Goal: Task Accomplishment & Management: Complete application form

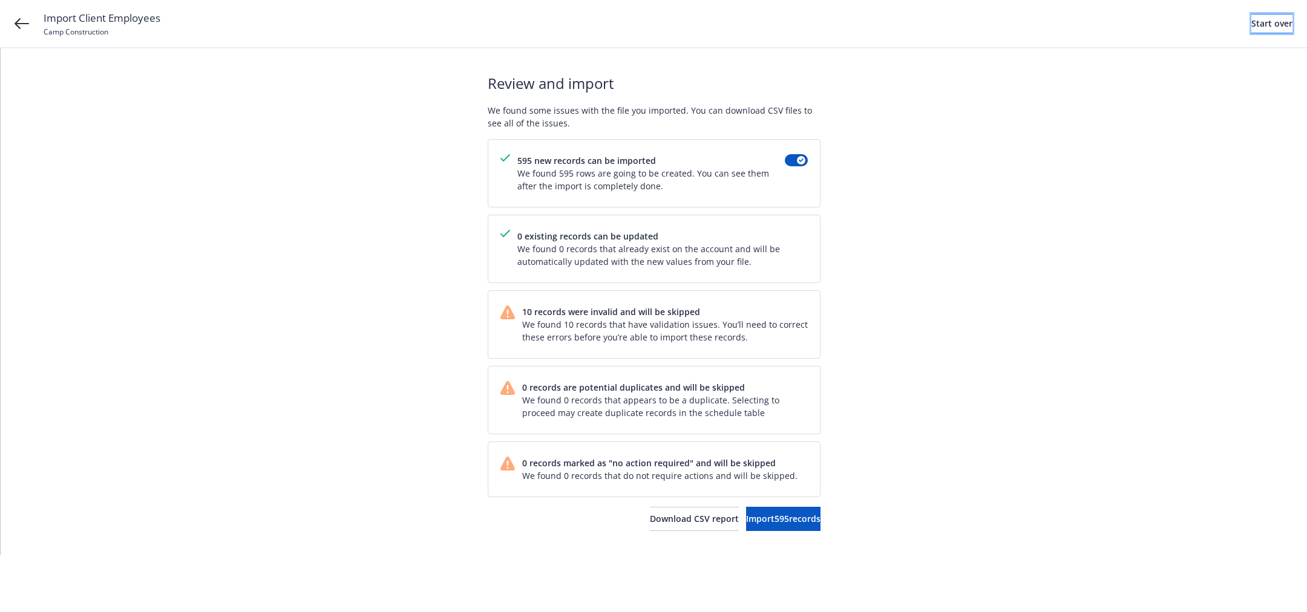
click at [1251, 19] on div "Start over" at bounding box center [1271, 24] width 41 height 18
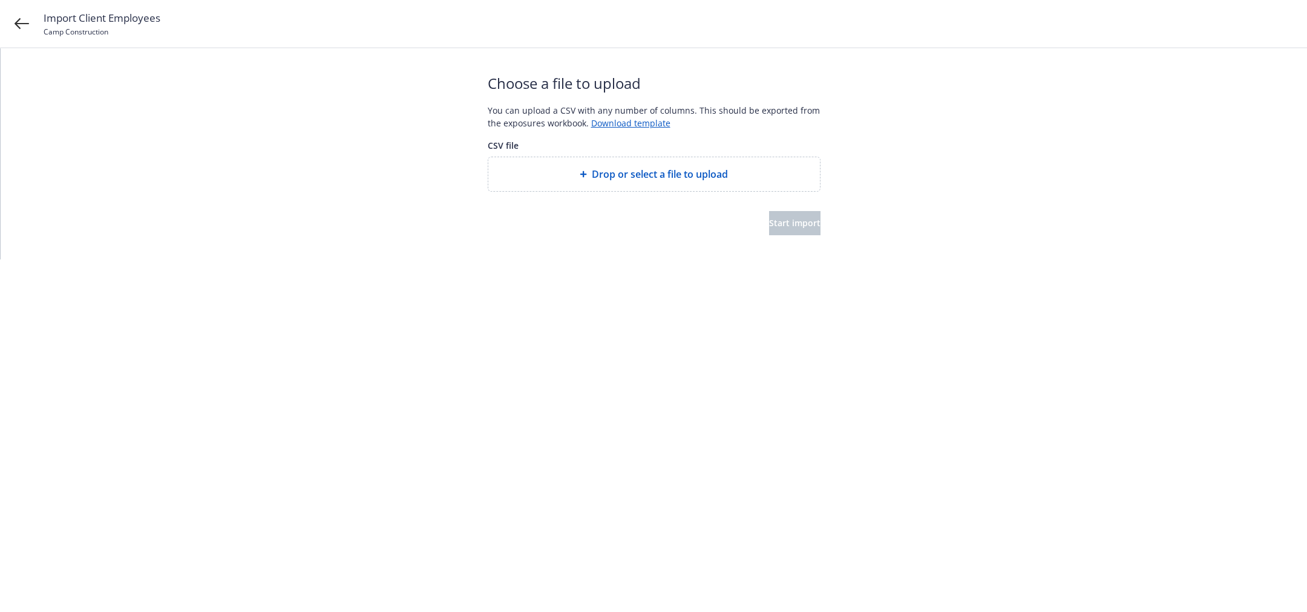
click at [720, 180] on span "Drop or select a file to upload" at bounding box center [660, 174] width 136 height 15
click at [777, 229] on button "Start import" at bounding box center [794, 223] width 51 height 24
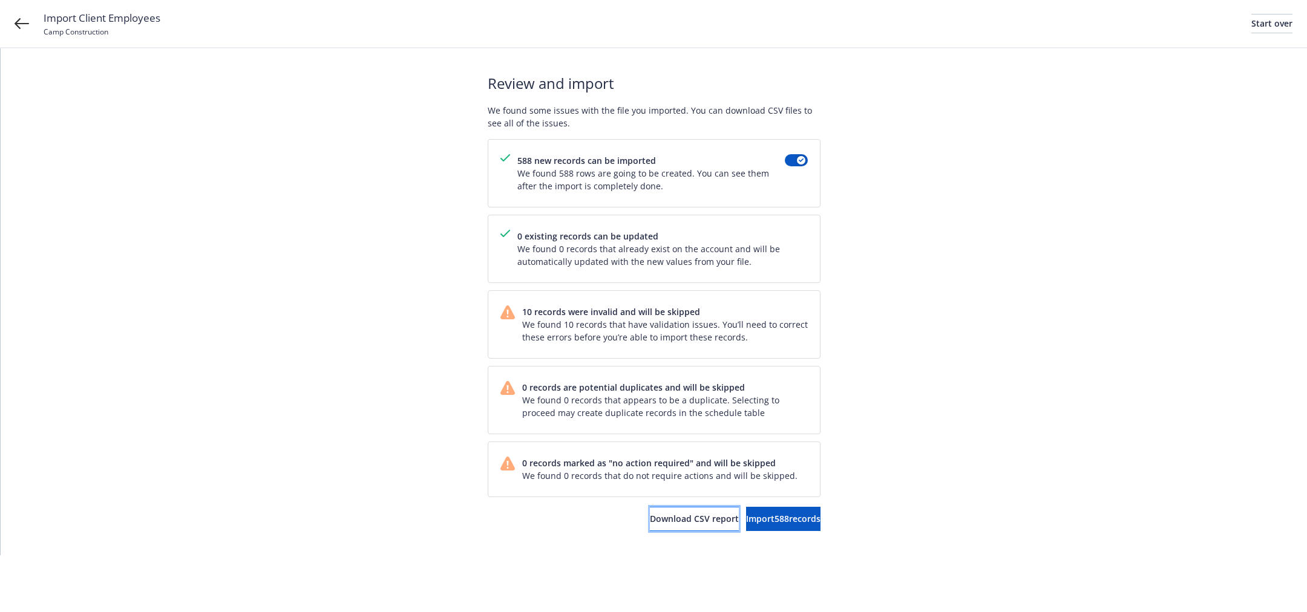
click at [650, 515] on span "Download CSV report" at bounding box center [694, 518] width 89 height 11
click at [783, 510] on button "Import 588 records" at bounding box center [783, 519] width 74 height 24
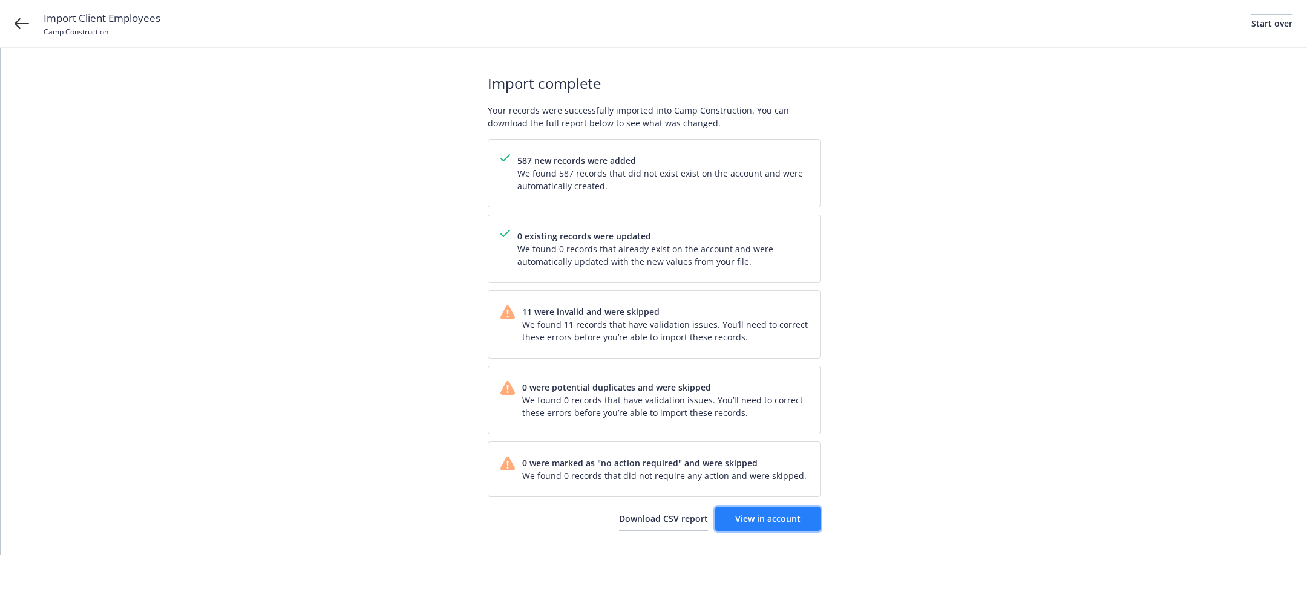
click at [776, 509] on link "View in account" at bounding box center [767, 519] width 105 height 24
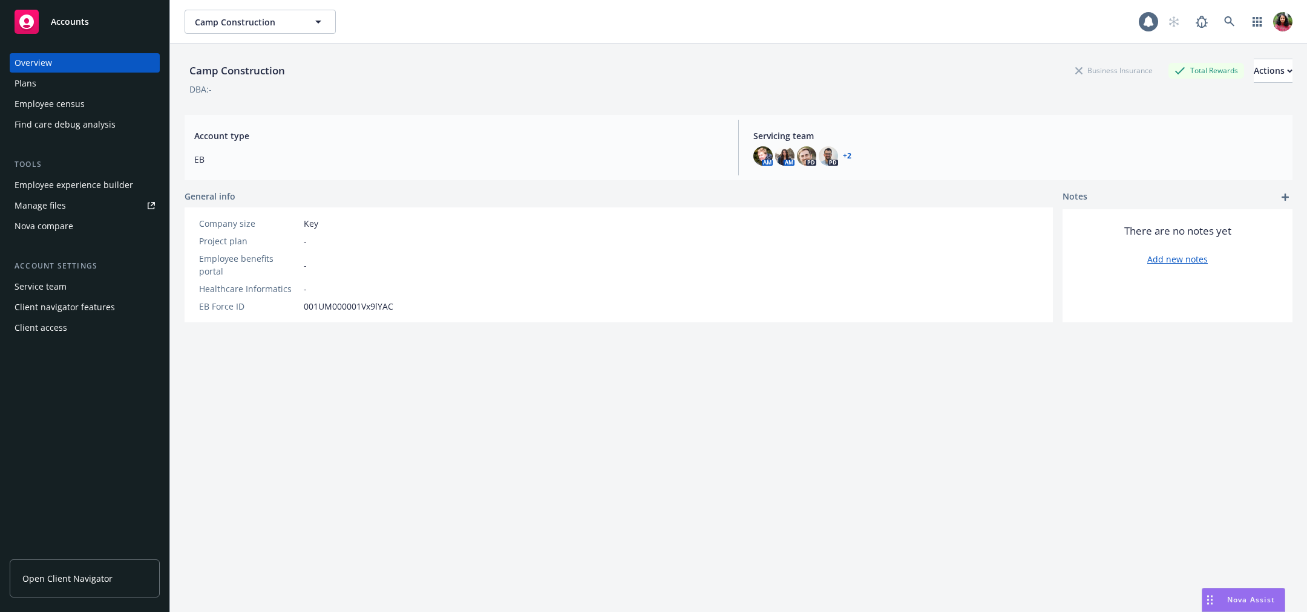
click at [102, 101] on div "Employee census" at bounding box center [85, 103] width 140 height 19
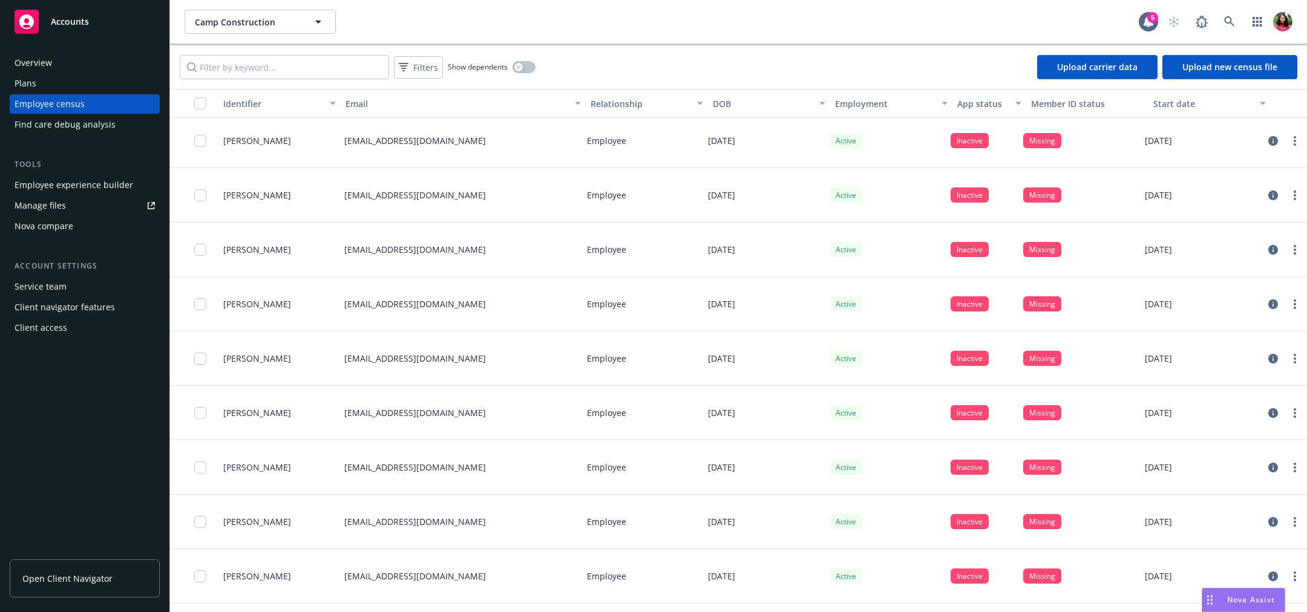
scroll to position [225, 0]
